Goal: Book appointment/travel/reservation

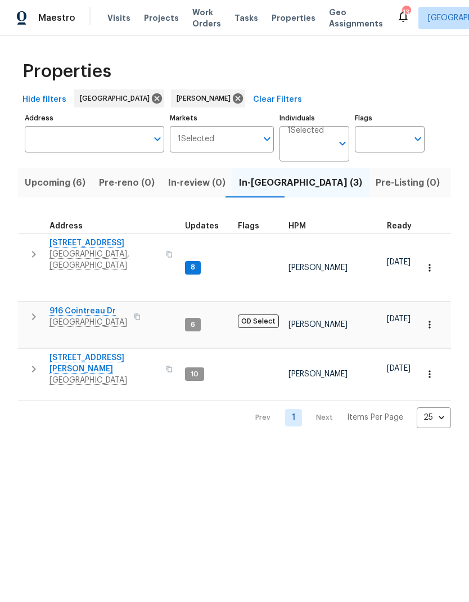
scroll to position [6, 0]
click at [25, 305] on button "button" at bounding box center [33, 316] width 22 height 22
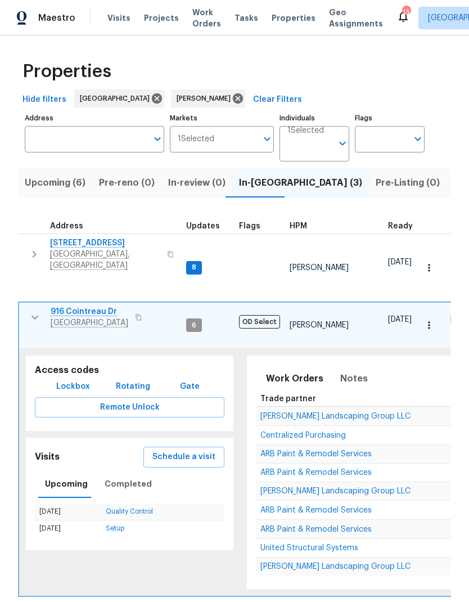
click at [178, 450] on span "Schedule a visit" at bounding box center [183, 457] width 63 height 14
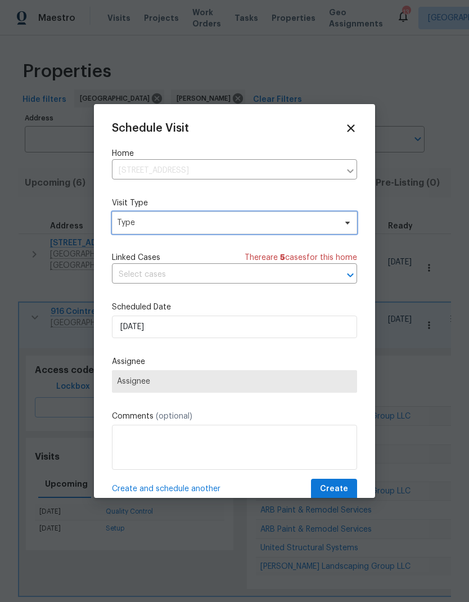
click at [139, 220] on span "Type" at bounding box center [226, 222] width 219 height 11
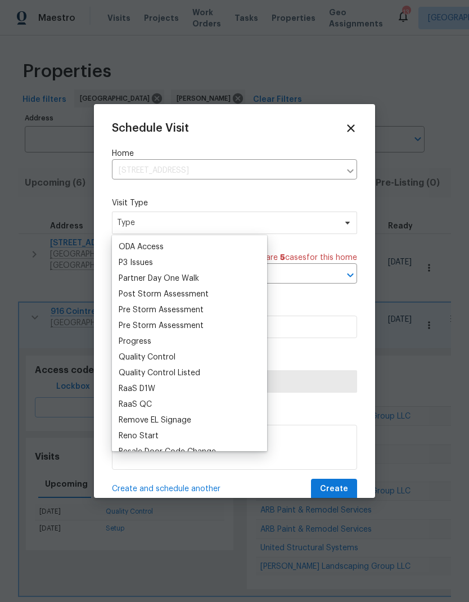
scroll to position [664, 0]
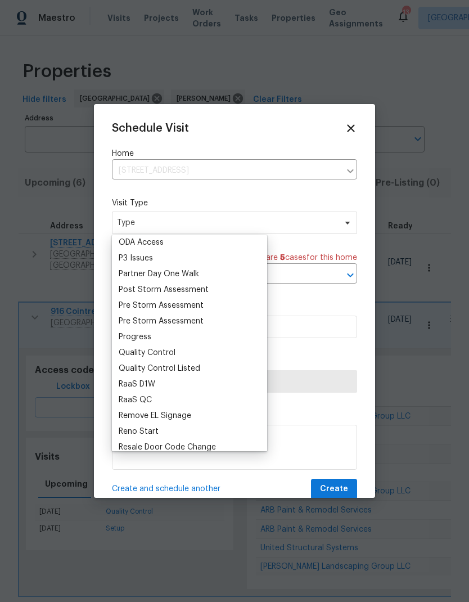
click at [125, 339] on div "Progress" at bounding box center [135, 336] width 33 height 11
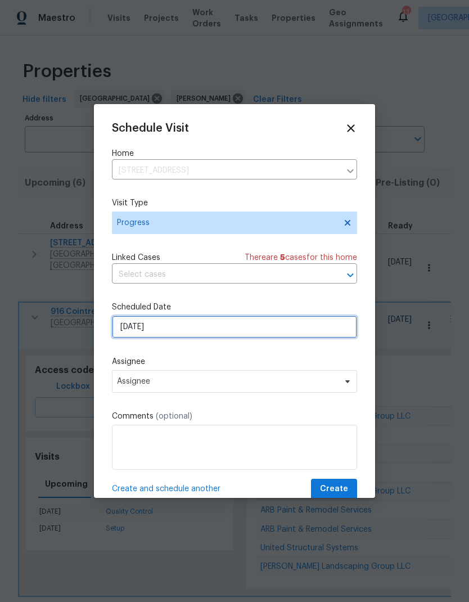
click at [128, 322] on input "10/7/2025" at bounding box center [234, 326] width 245 height 22
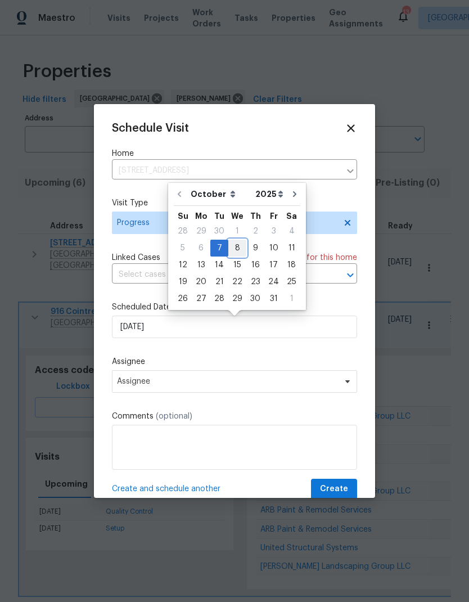
click at [235, 246] on div "8" at bounding box center [237, 248] width 18 height 16
type input "10/8/2025"
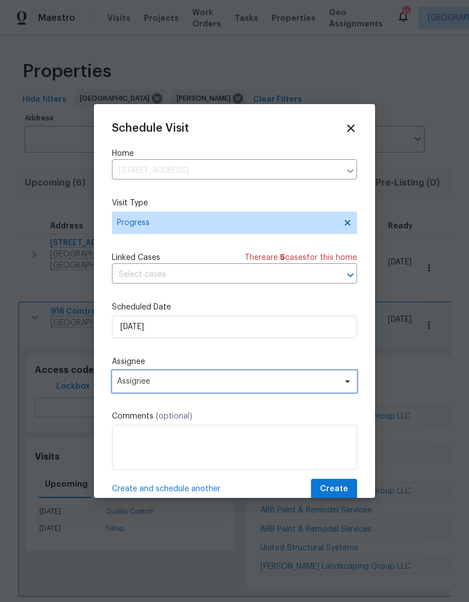
click at [138, 386] on span "Assignee" at bounding box center [227, 381] width 220 height 9
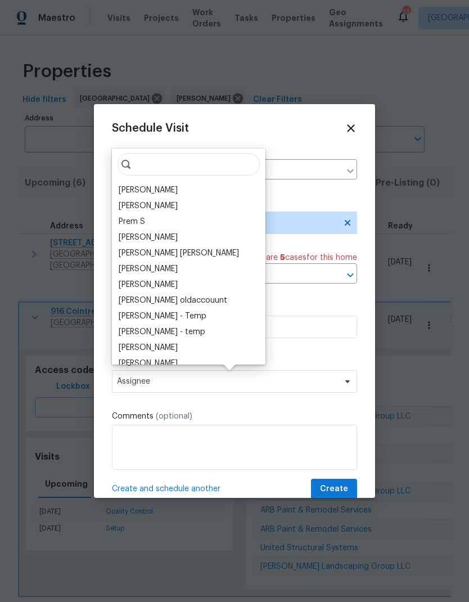
click at [134, 190] on div "[PERSON_NAME]" at bounding box center [148, 189] width 59 height 11
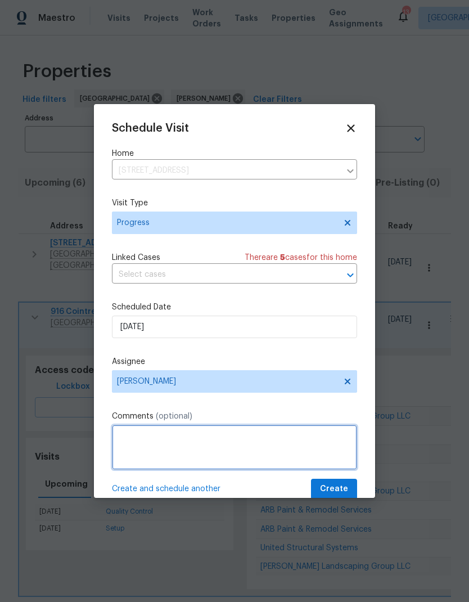
click at [130, 443] on textarea at bounding box center [234, 447] width 245 height 45
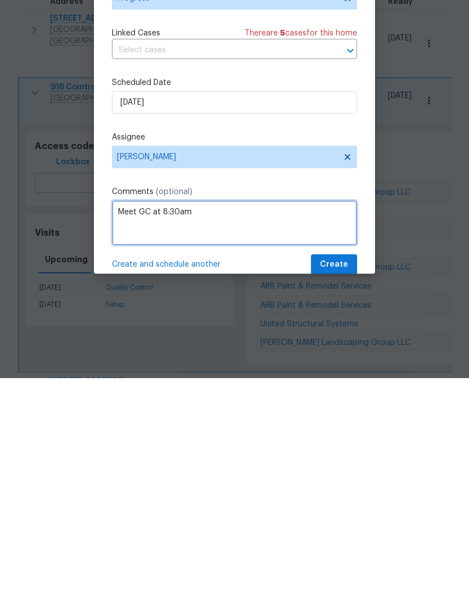
type textarea "Meet GC at 8:30am"
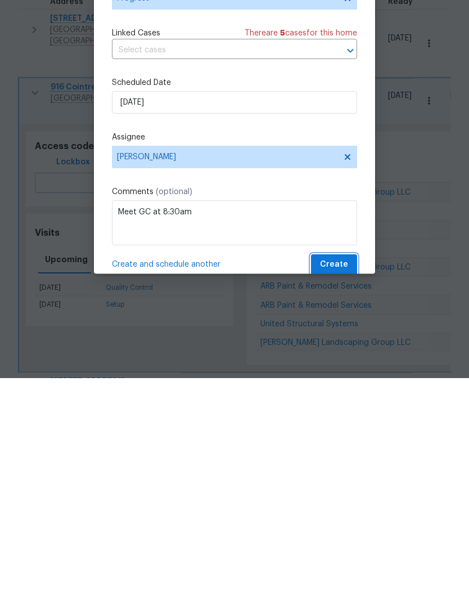
click at [329, 482] on span "Create" at bounding box center [334, 489] width 28 height 14
